Goal: Find specific page/section: Find specific page/section

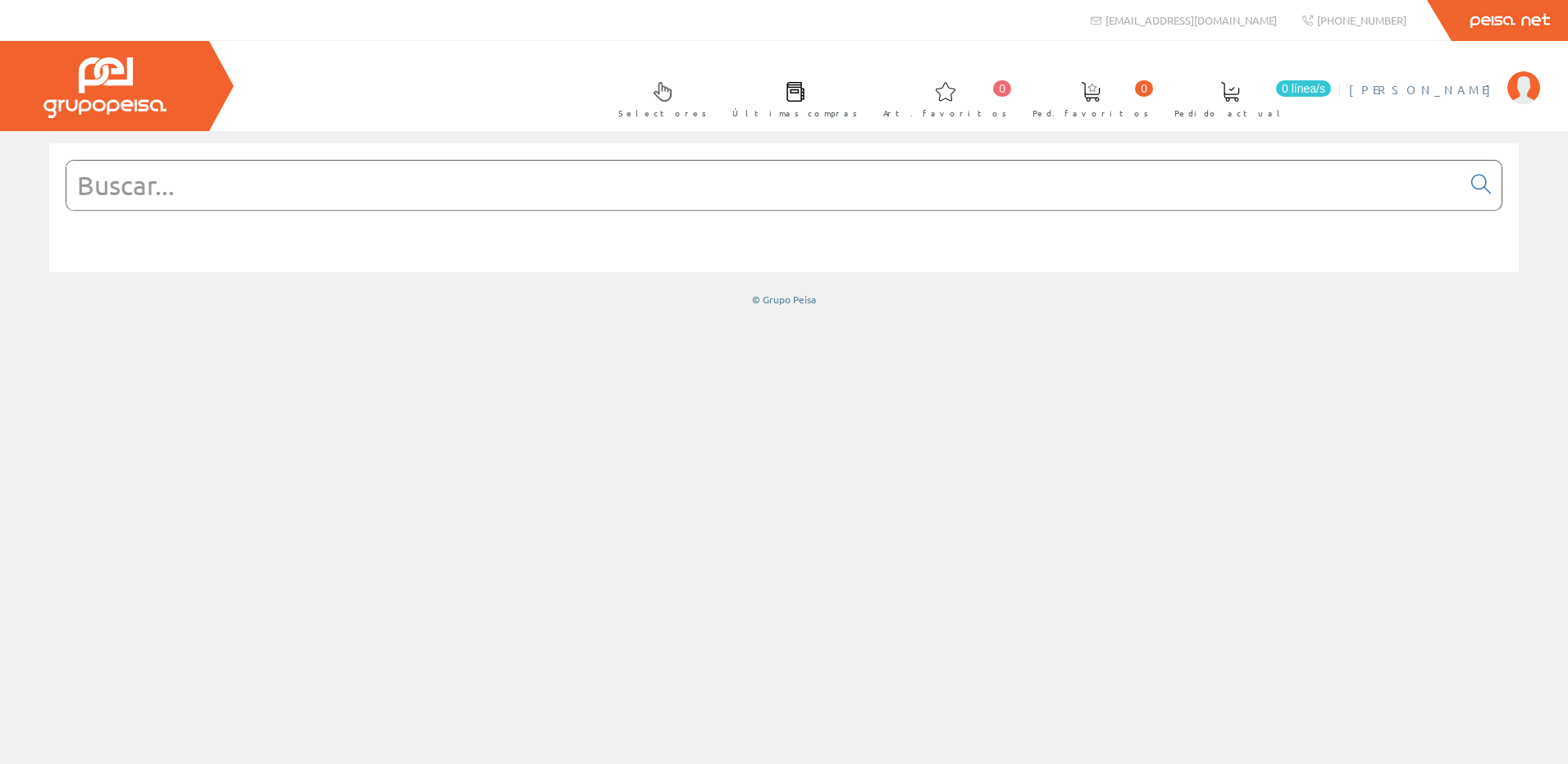
click at [1454, 91] on span "[PERSON_NAME]" at bounding box center [1424, 89] width 150 height 17
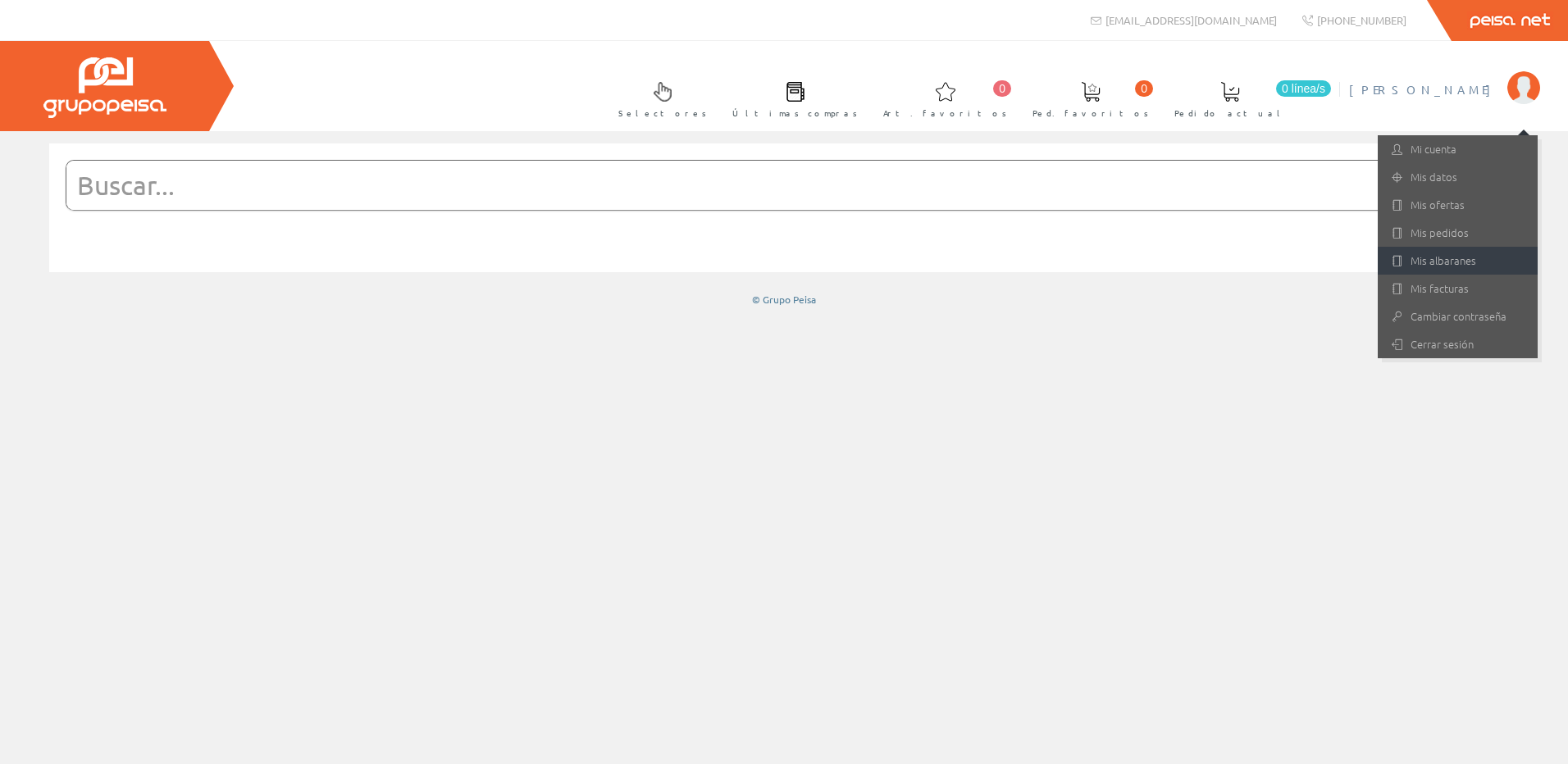
click at [1465, 261] on link "Mis albaranes" at bounding box center [1458, 261] width 160 height 28
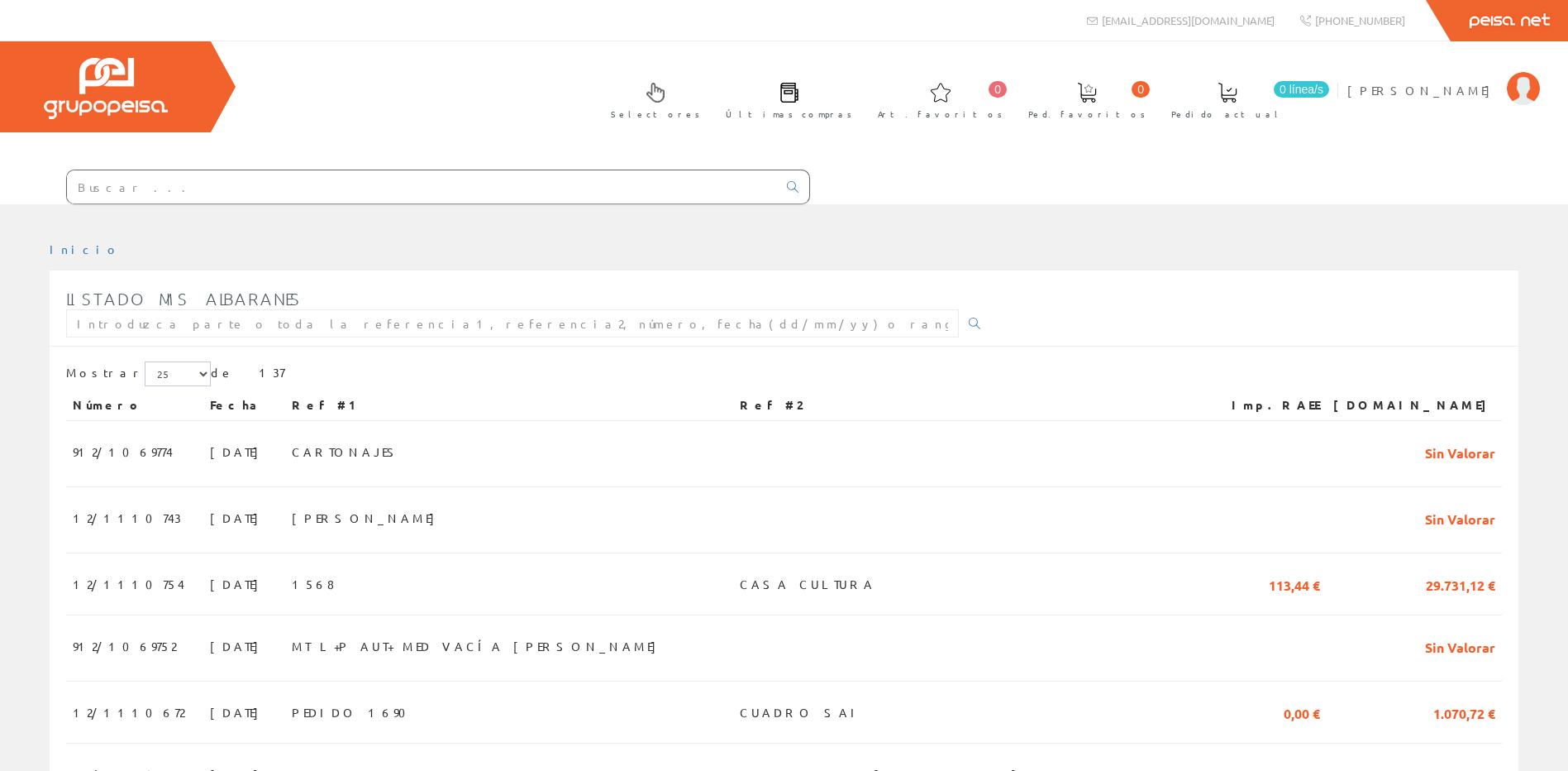
scroll to position [579, 0]
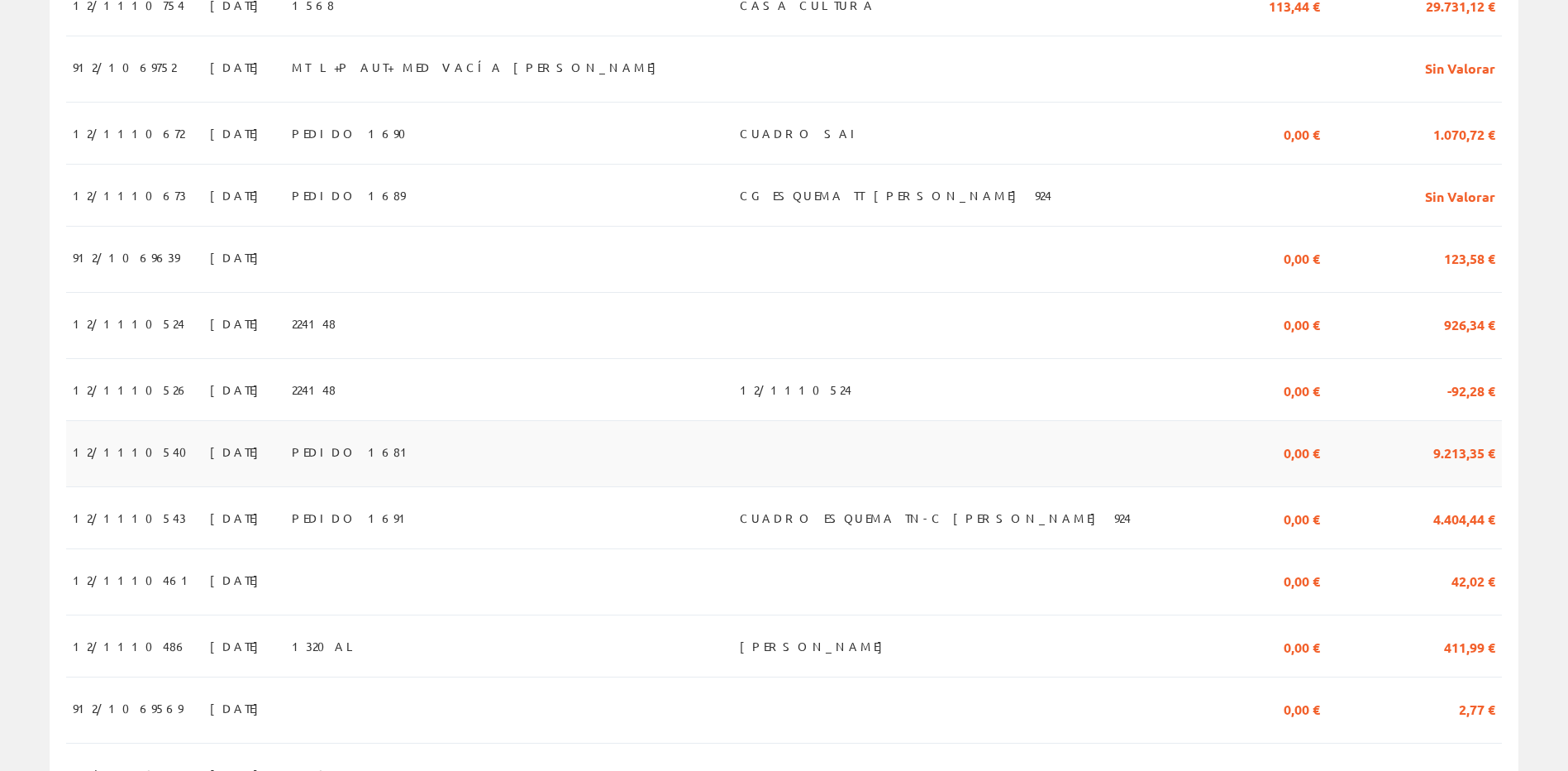
click at [360, 461] on span "PEDIDO 1681" at bounding box center [352, 451] width 122 height 29
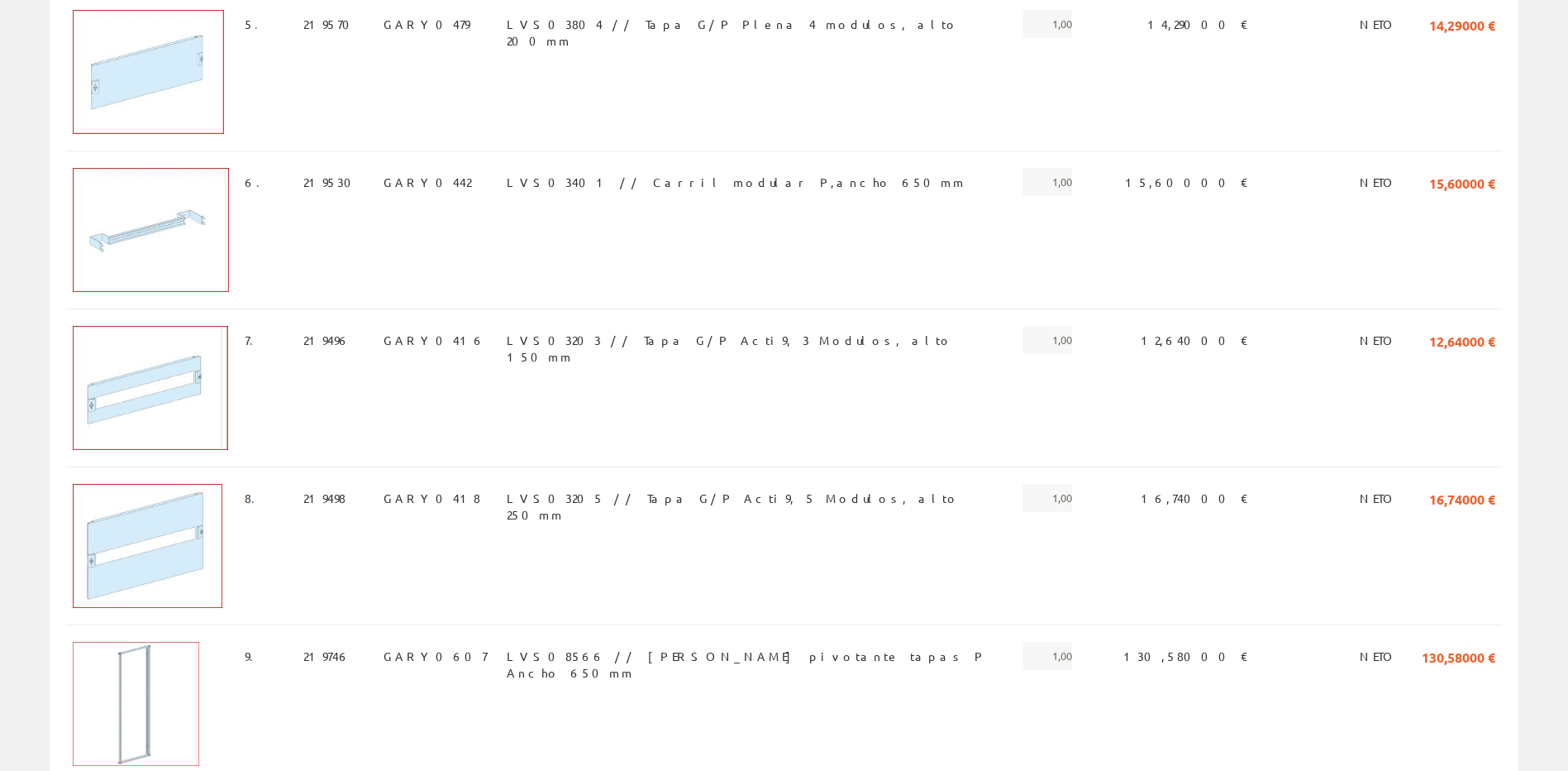
scroll to position [414, 0]
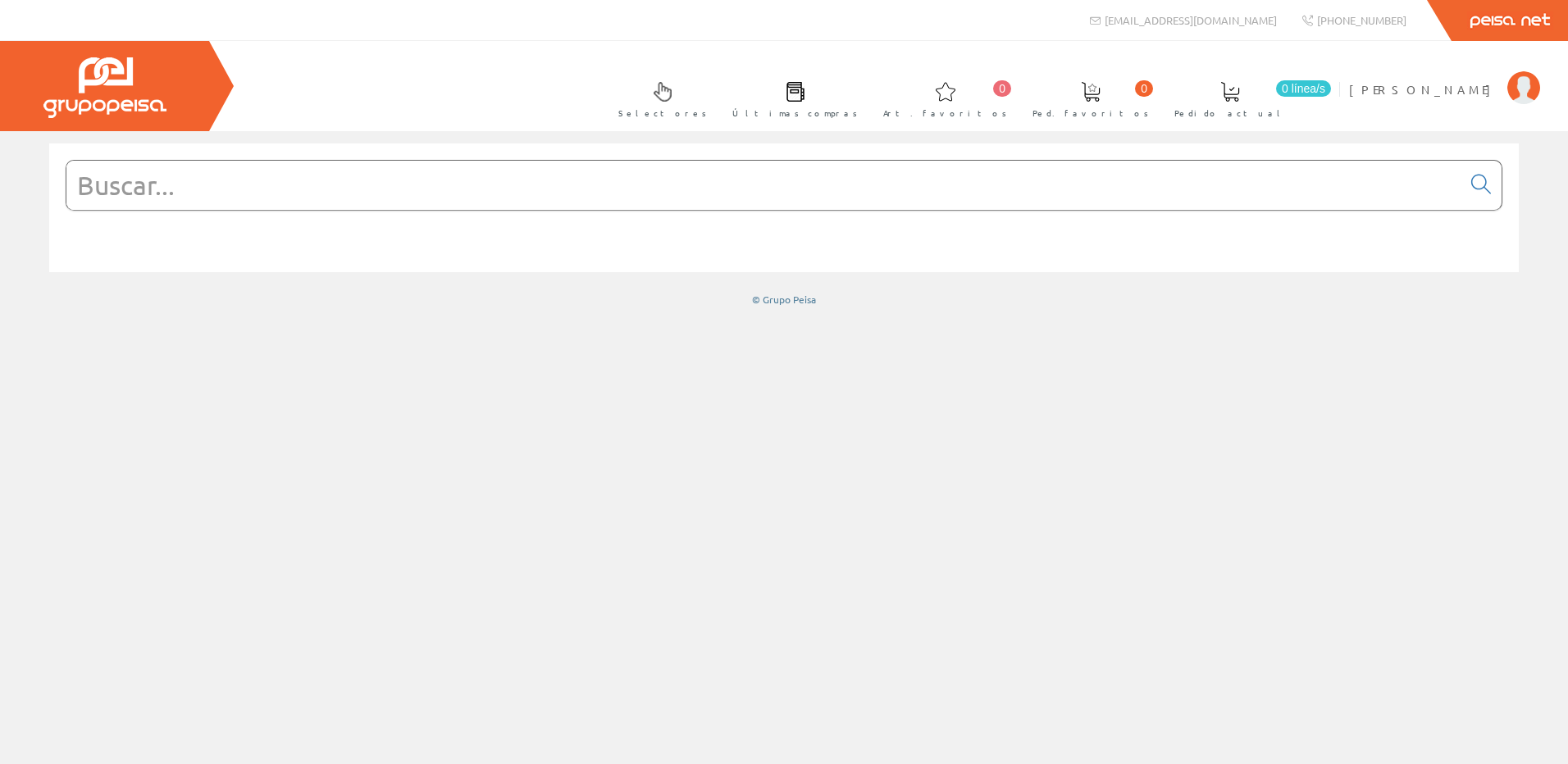
click at [592, 190] on input "text" at bounding box center [763, 185] width 1395 height 49
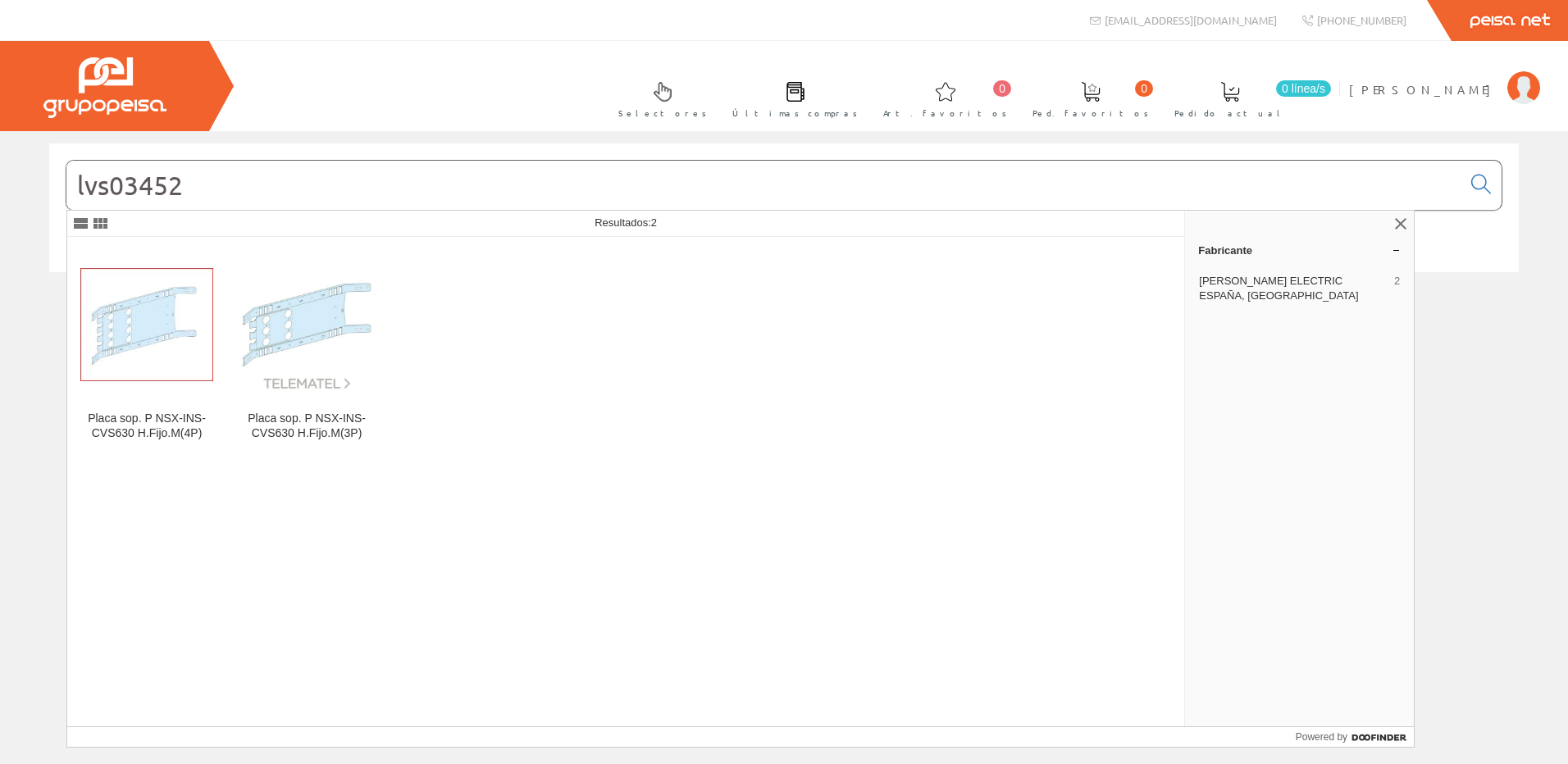
type input "lvs03452"
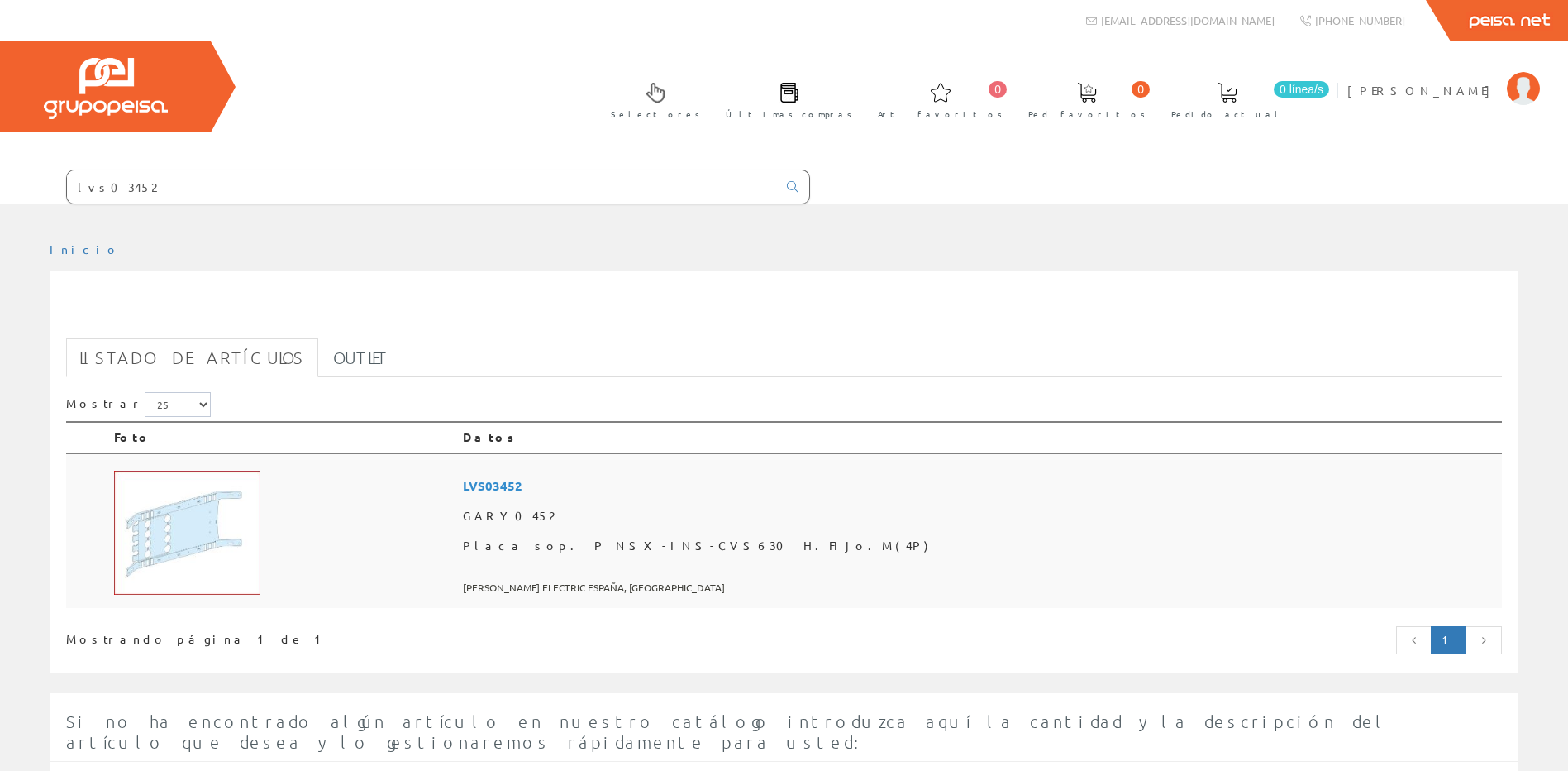
click at [133, 481] on img at bounding box center [187, 533] width 147 height 124
